Goal: Find specific page/section: Find specific page/section

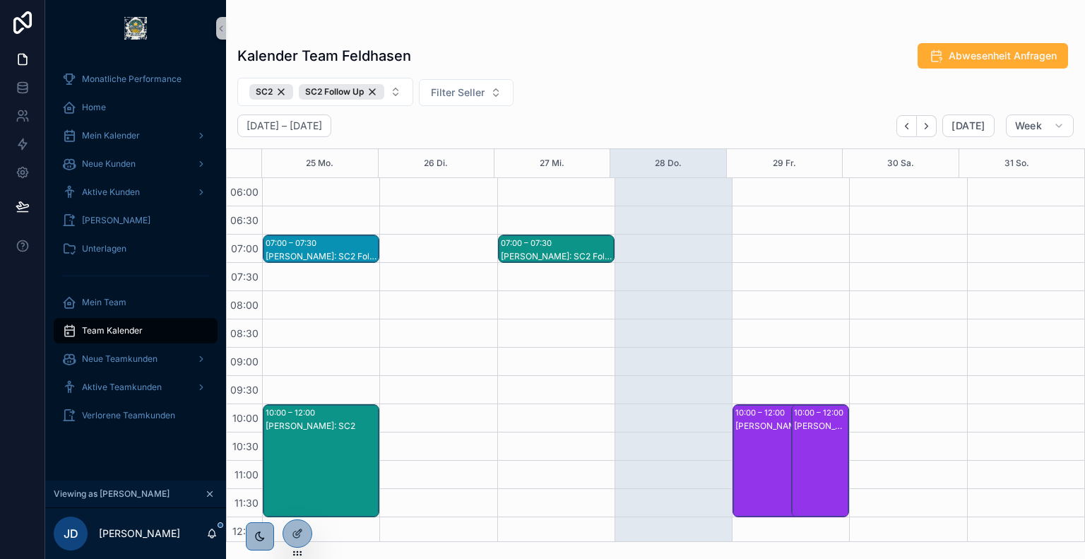
scroll to position [101, 0]
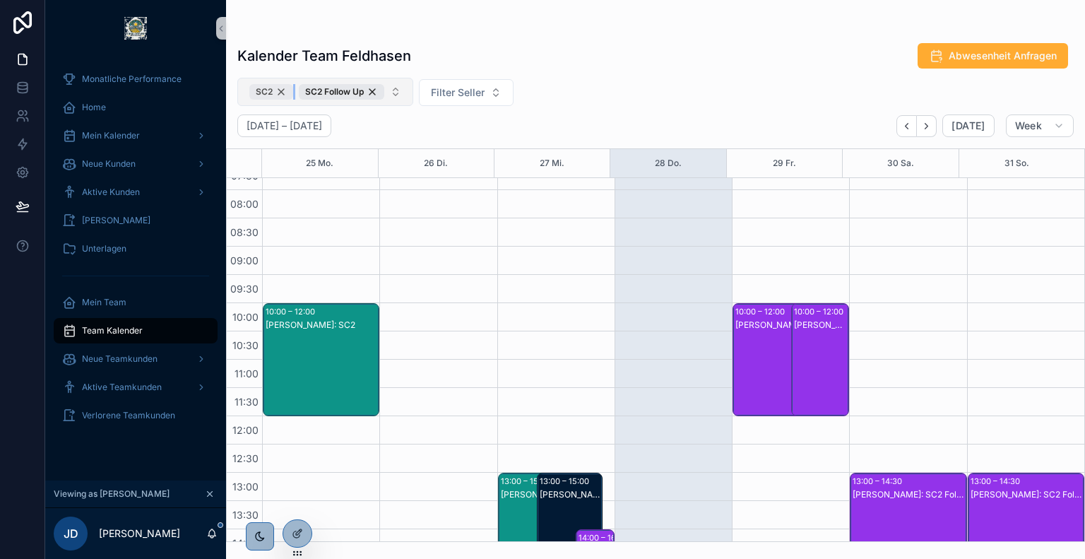
click at [285, 88] on div "SC2" at bounding box center [271, 92] width 44 height 16
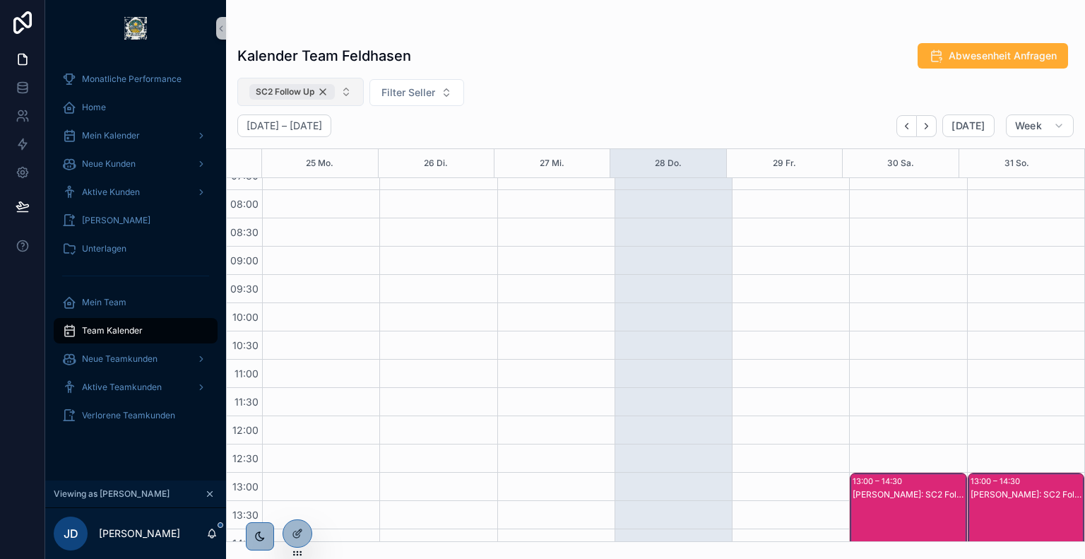
click at [321, 93] on div "SC2 Follow Up" at bounding box center [291, 92] width 85 height 16
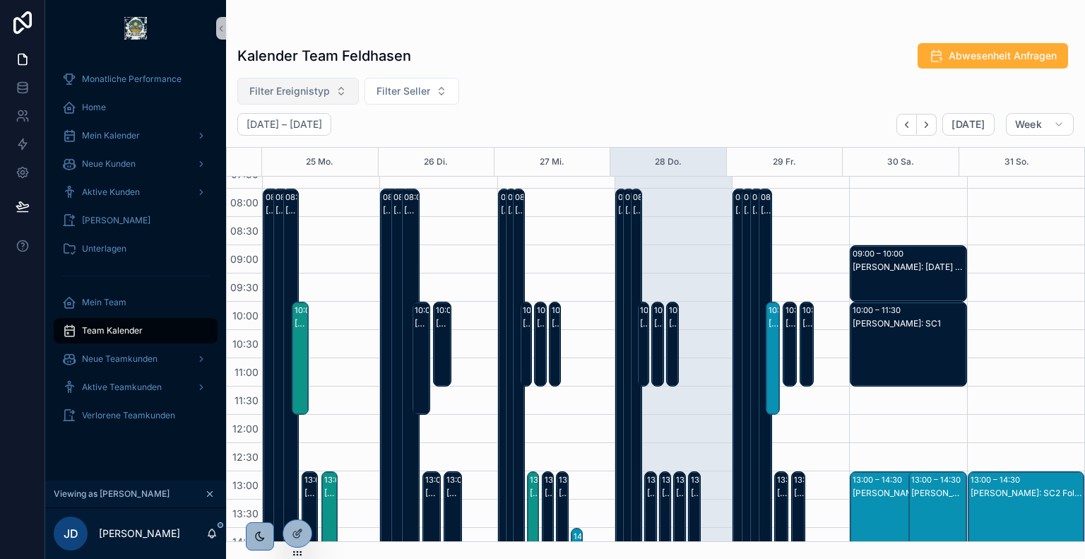
click at [542, 75] on div "Kalender Team Feldhasen Abwesenheit Anfragen Filter Ereignistyp Filter Seller […" at bounding box center [655, 288] width 859 height 508
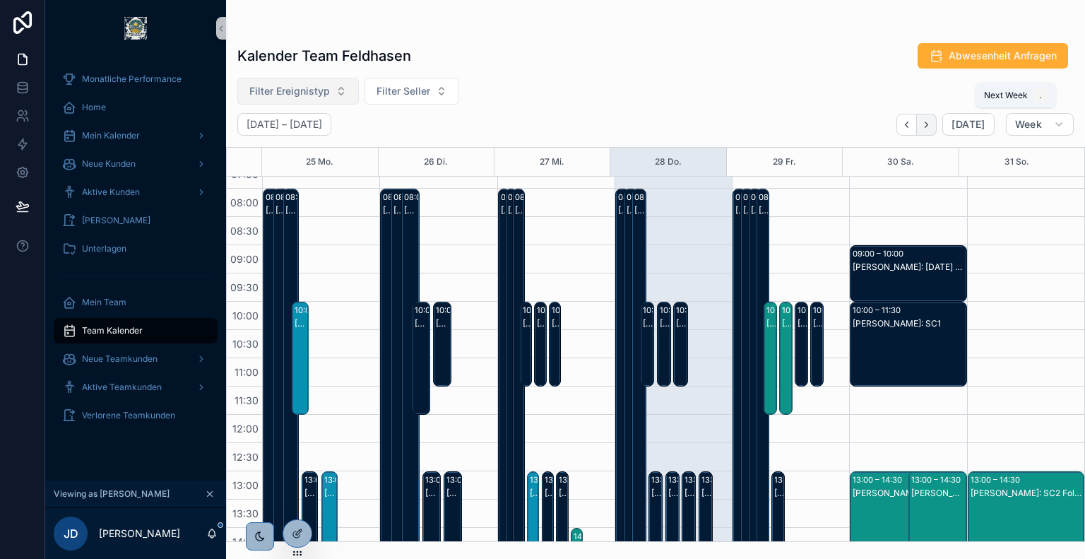
click at [931, 126] on icon "Next" at bounding box center [926, 124] width 11 height 11
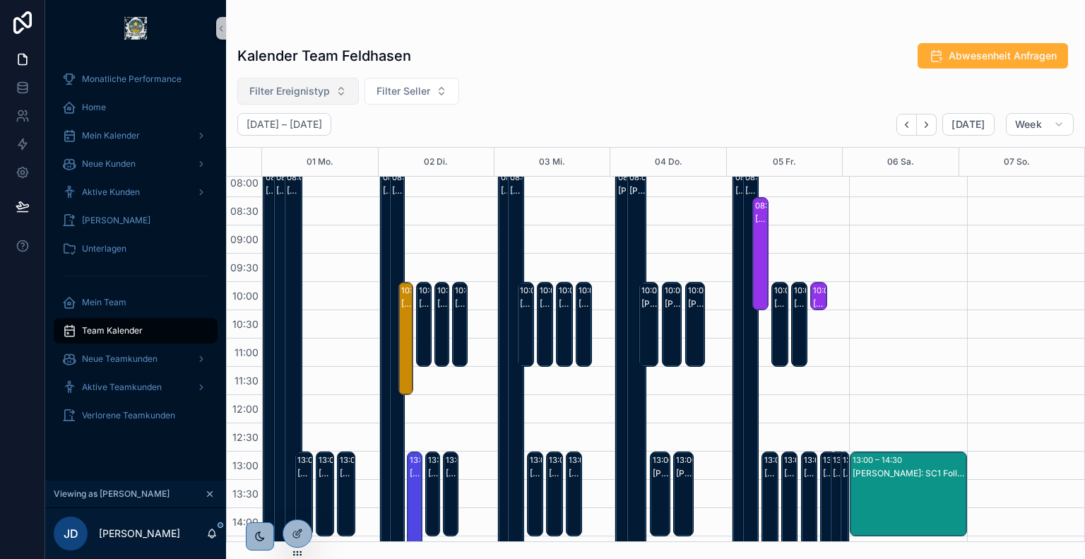
scroll to position [121, 0]
click at [290, 223] on div "[PERSON_NAME]: Urlaub" at bounding box center [294, 521] width 14 height 675
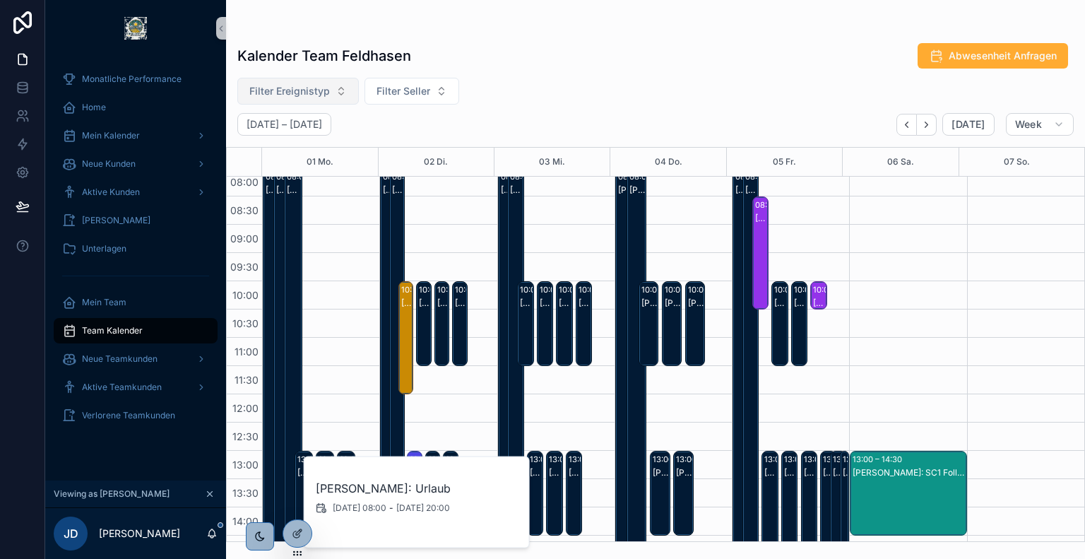
click at [657, 63] on div "Kalender Team Feldhasen Abwesenheit Anfragen" at bounding box center [655, 55] width 836 height 27
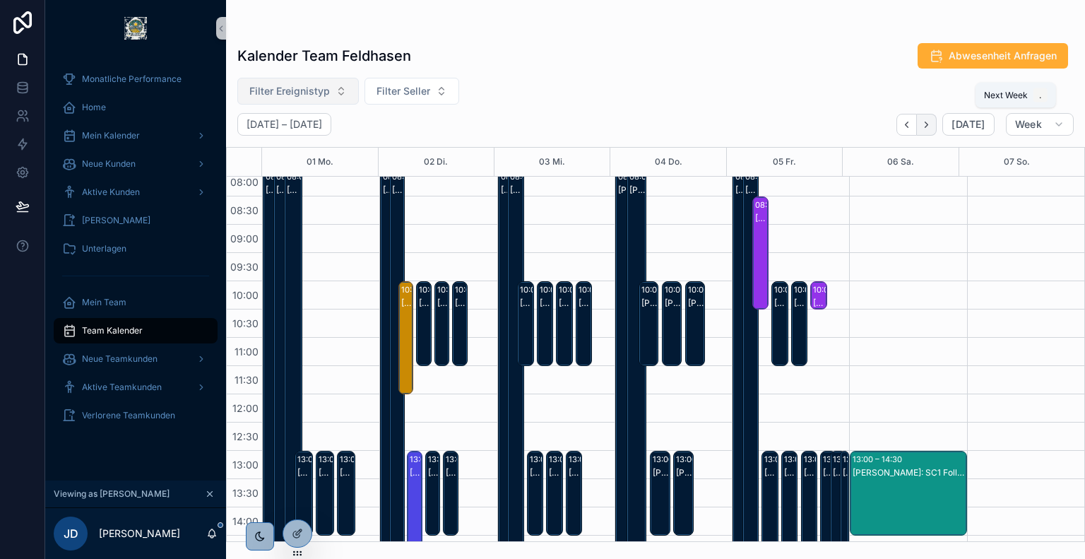
click at [927, 120] on icon "Next" at bounding box center [926, 124] width 11 height 11
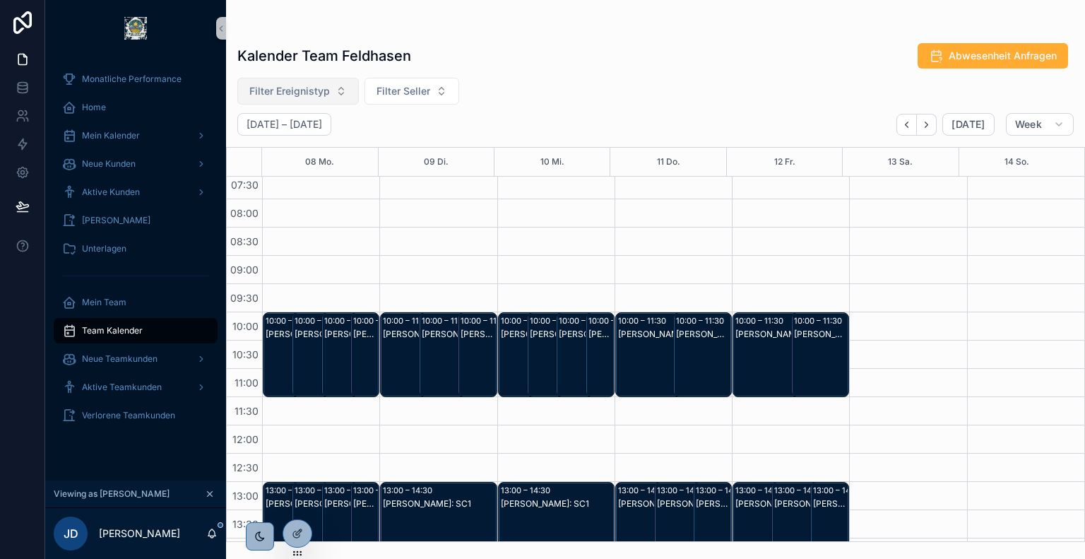
scroll to position [92, 0]
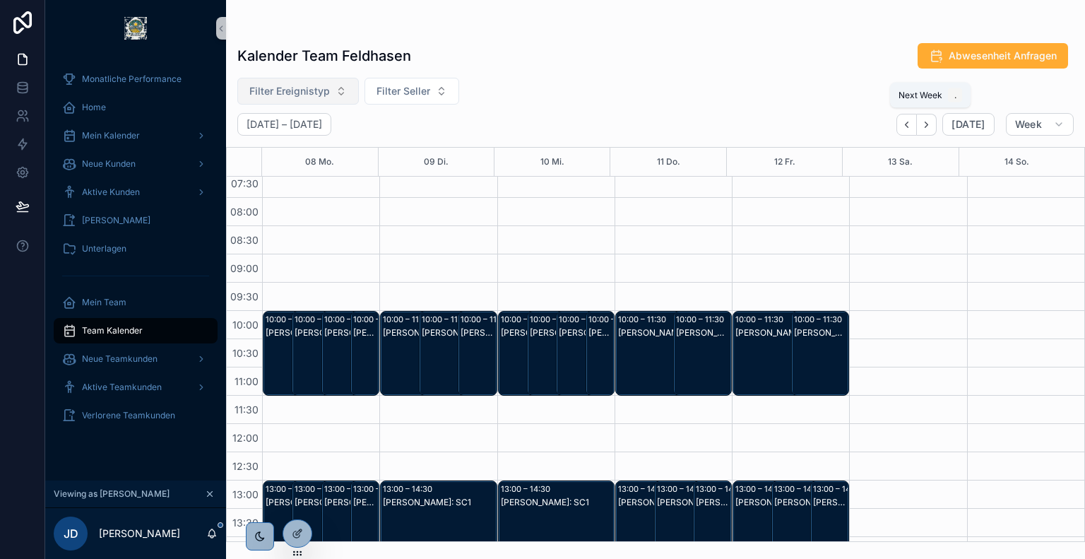
click at [929, 129] on button "Next" at bounding box center [927, 125] width 20 height 22
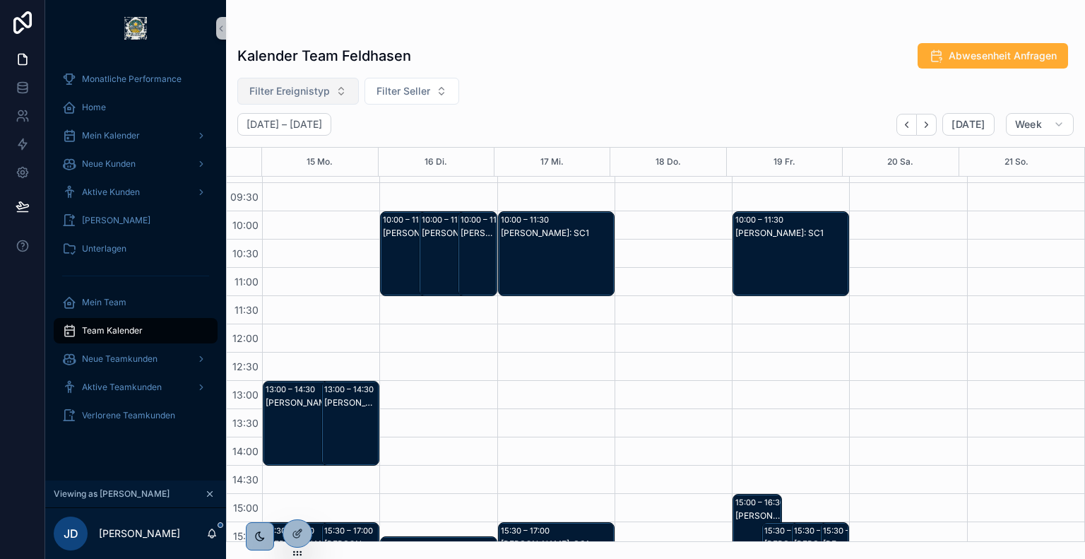
scroll to position [121, 0]
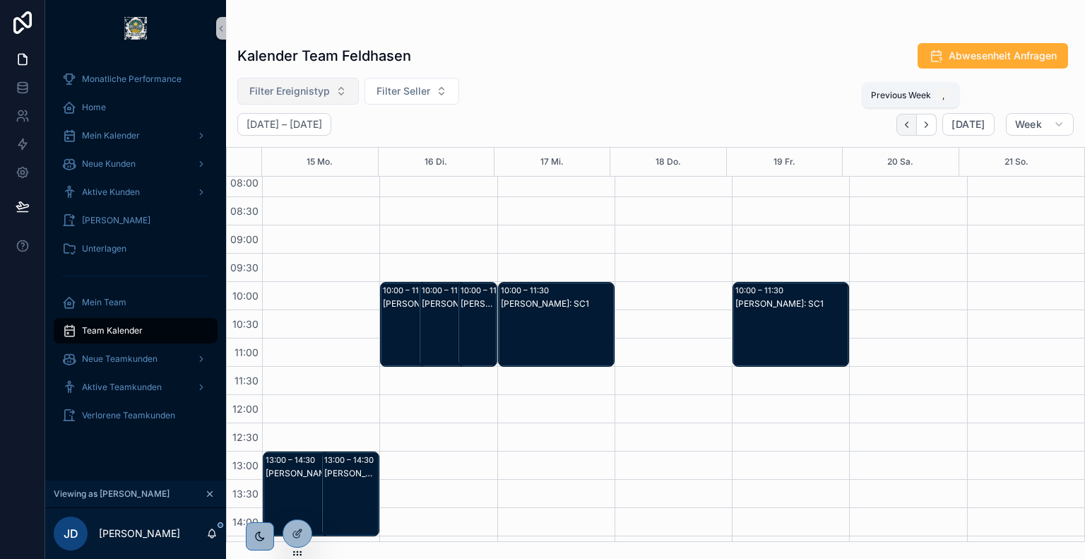
click at [912, 127] on icon "Back" at bounding box center [906, 124] width 11 height 11
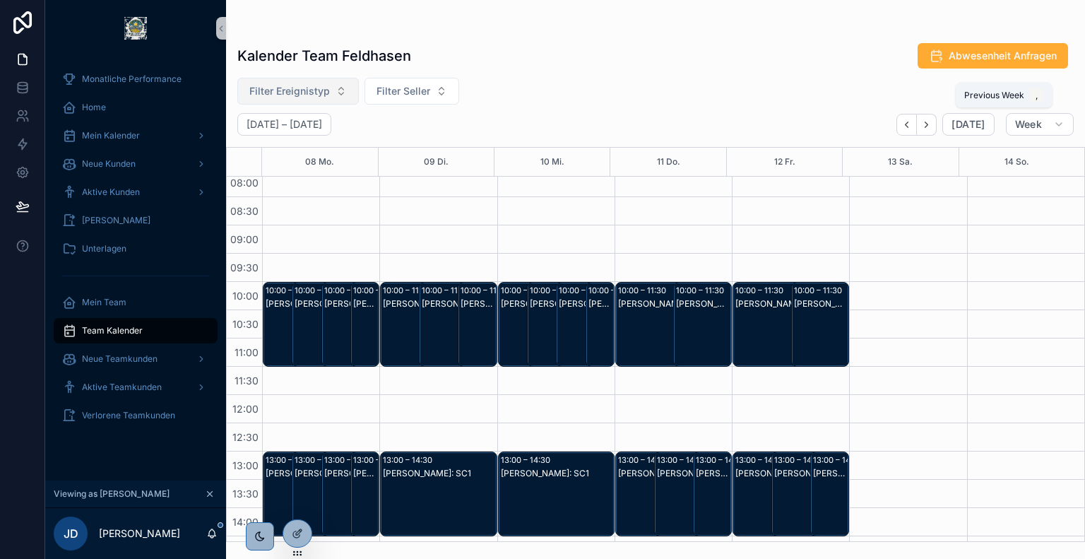
click at [912, 127] on icon "Back" at bounding box center [906, 124] width 11 height 11
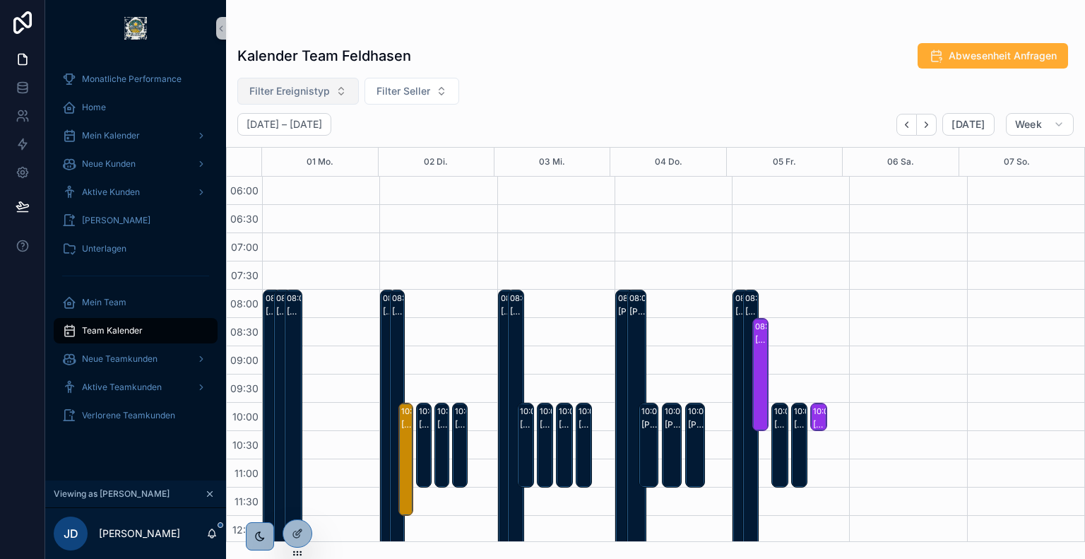
scroll to position [180, 0]
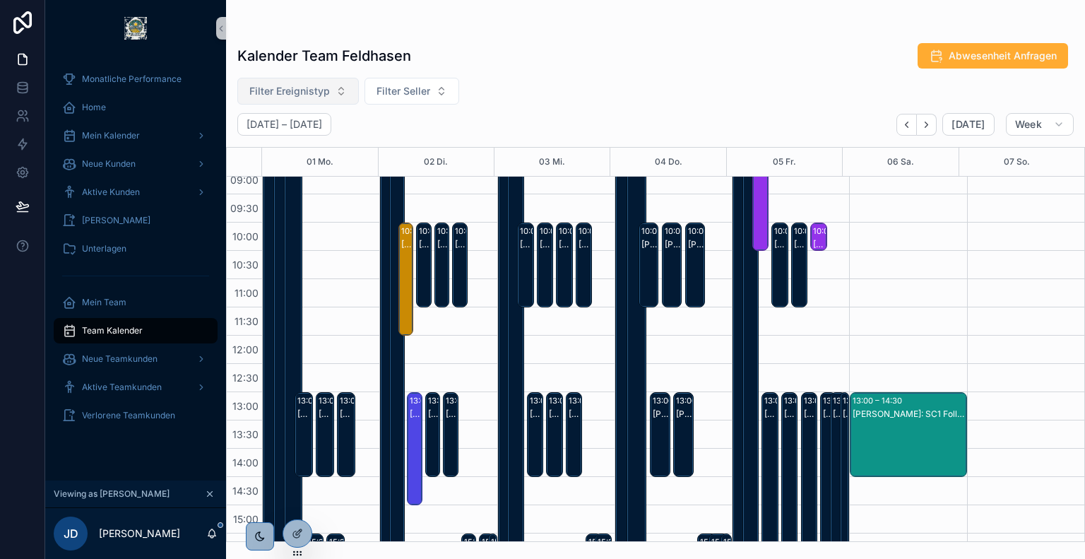
click at [311, 89] on span "Filter Ereignistyp" at bounding box center [289, 91] width 81 height 14
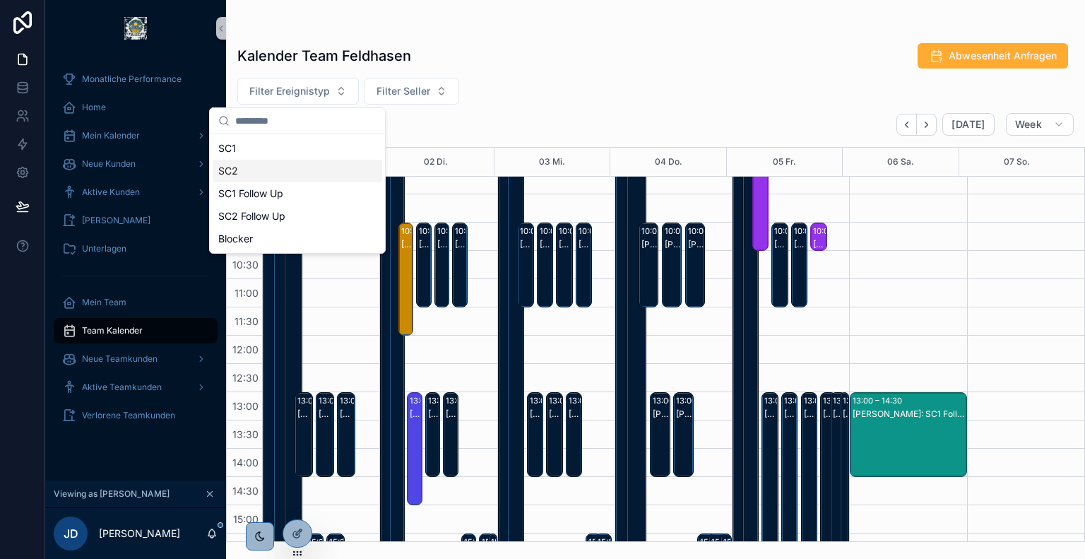
click at [277, 166] on div "SC2" at bounding box center [297, 171] width 169 height 23
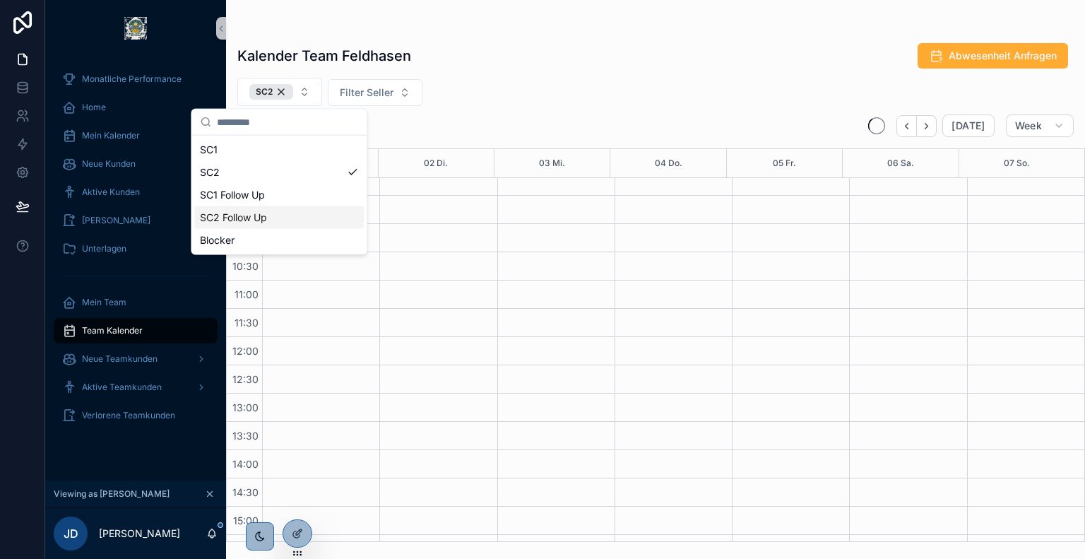
click at [282, 214] on div "SC2 Follow Up" at bounding box center [278, 217] width 169 height 23
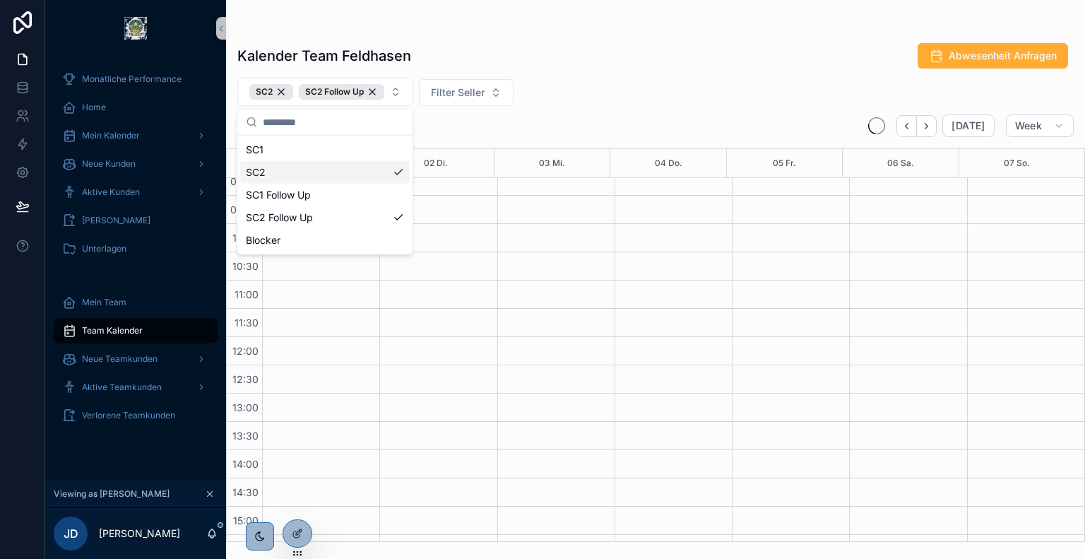
click at [585, 73] on div "Kalender Team Feldhasen Abwesenheit Anfragen SC2 SC2 Follow Up Filter Seller [D…" at bounding box center [655, 288] width 859 height 508
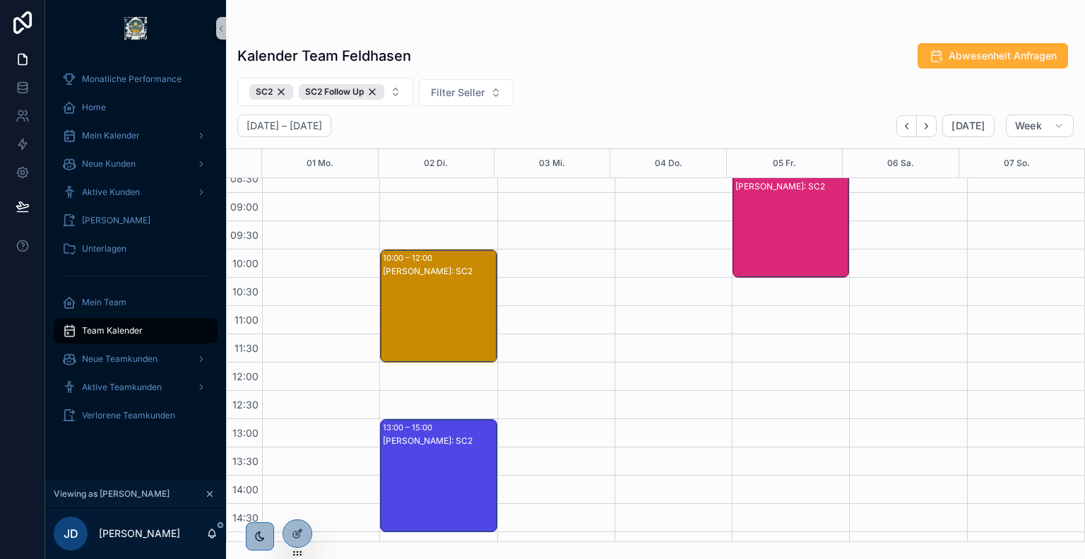
scroll to position [155, 0]
click at [441, 285] on div "[PERSON_NAME]: SC2" at bounding box center [439, 319] width 112 height 110
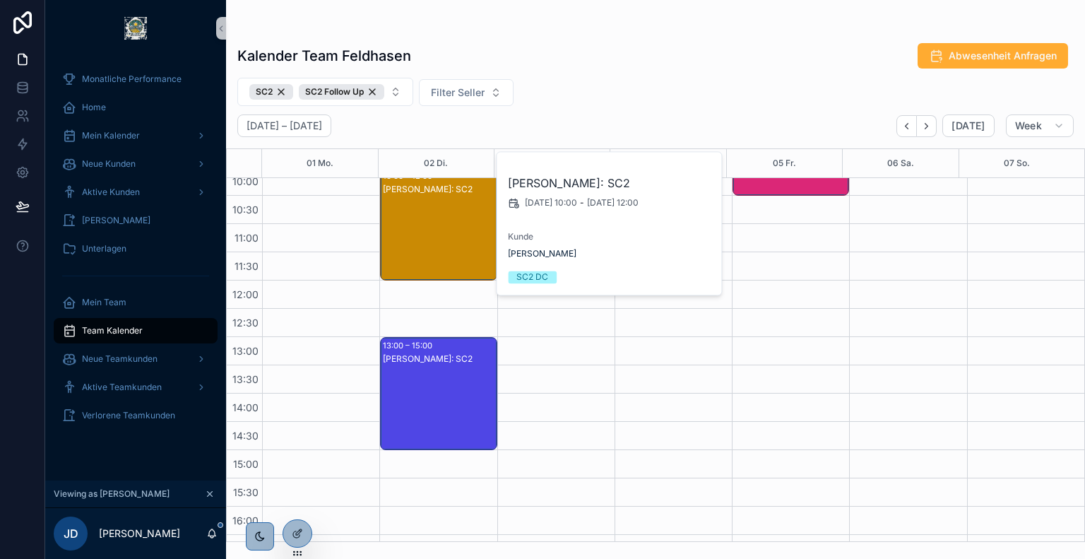
scroll to position [237, 0]
click at [428, 375] on div "[PERSON_NAME]: SC2" at bounding box center [439, 407] width 112 height 110
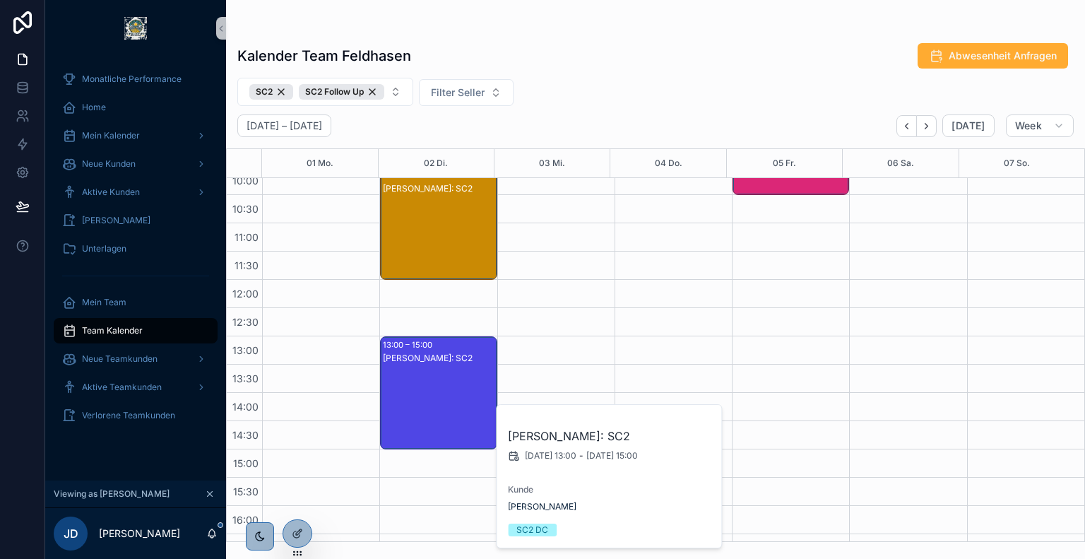
scroll to position [95, 0]
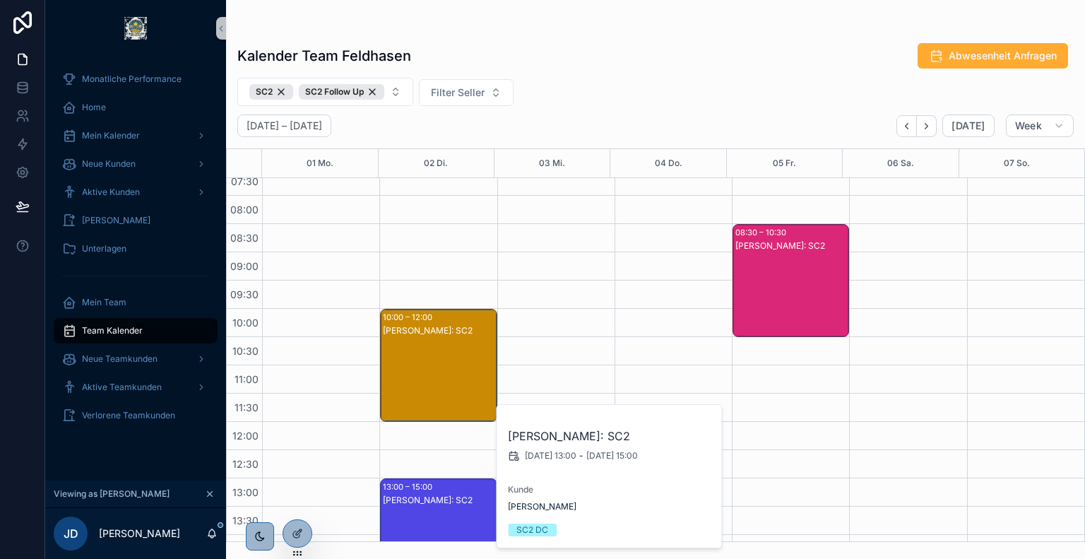
click at [777, 268] on div "[PERSON_NAME]: SC2" at bounding box center [791, 294] width 112 height 110
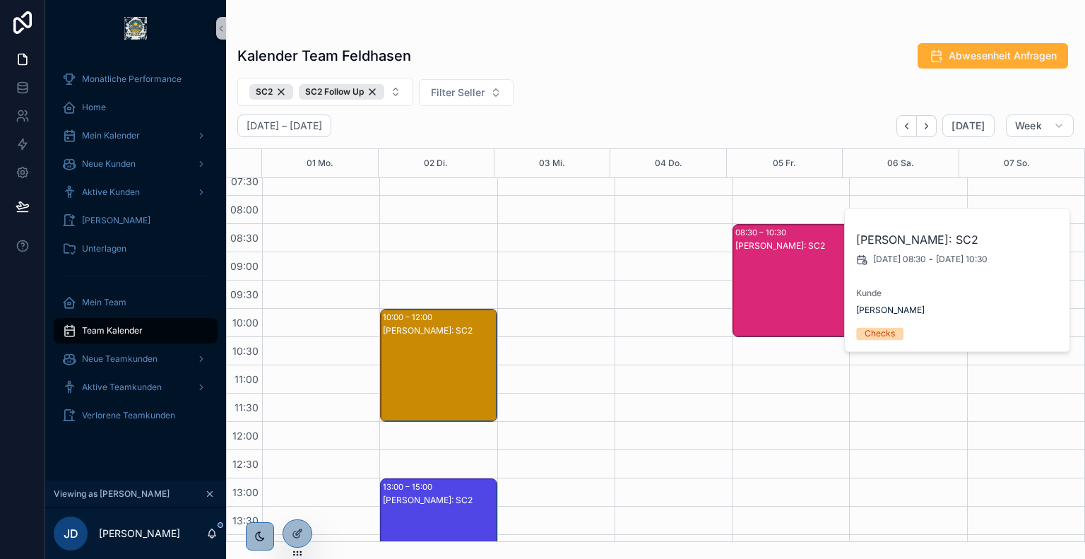
click at [684, 91] on div "SC2 SC2 Follow Up Filter Seller" at bounding box center [655, 92] width 859 height 28
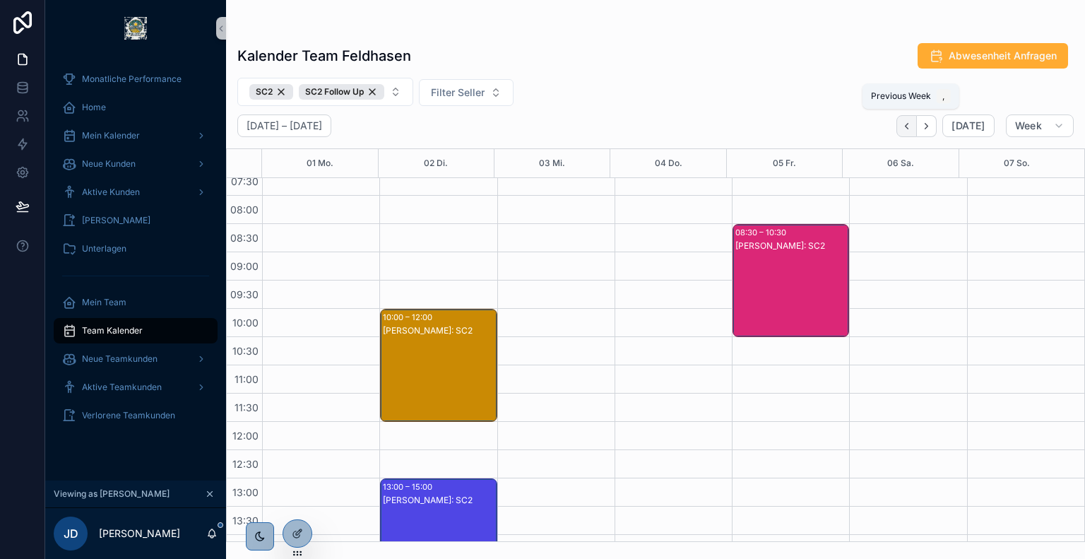
click at [907, 126] on icon "Back" at bounding box center [906, 126] width 11 height 11
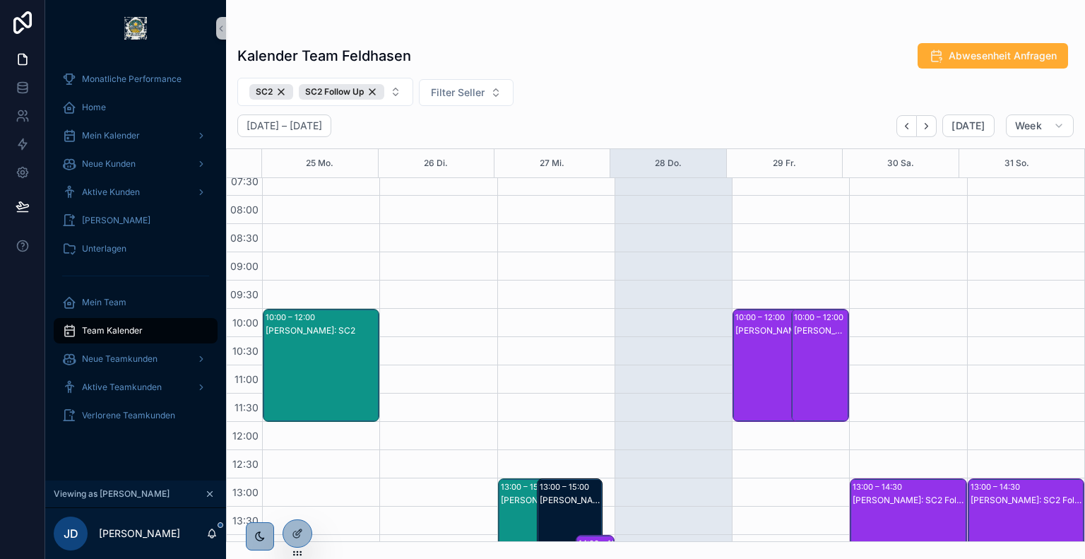
scroll to position [276, 0]
